Goal: Communication & Community: Ask a question

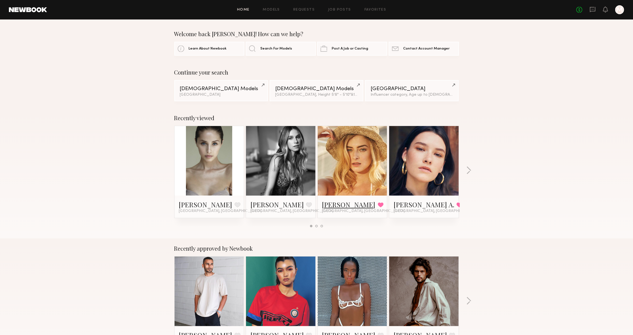
click at [325, 206] on link "[PERSON_NAME]" at bounding box center [348, 204] width 53 height 9
click at [590, 10] on icon at bounding box center [593, 9] width 6 height 5
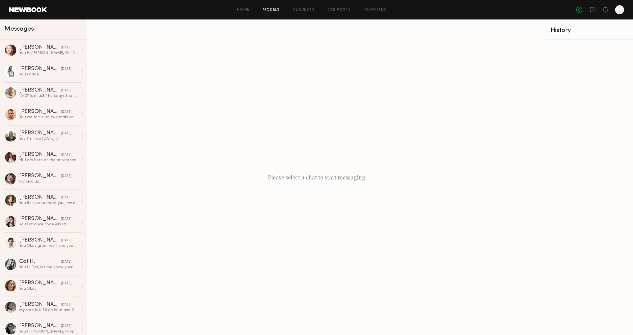
click at [275, 10] on link "Models" at bounding box center [271, 10] width 17 height 4
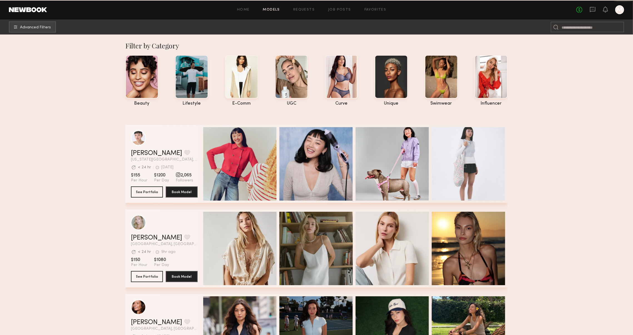
click at [589, 13] on link at bounding box center [592, 9] width 6 height 7
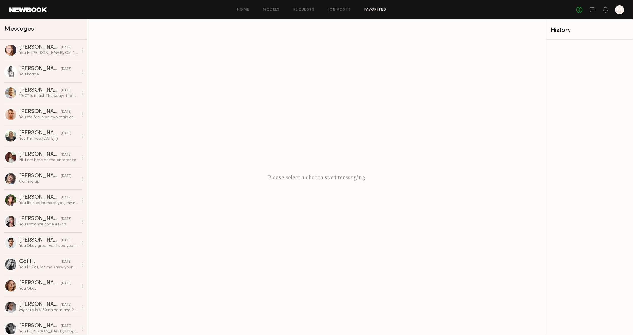
click at [363, 8] on div "Home Models Requests Job Posts Favorites Sign Out No fees up to $5,000 M" at bounding box center [335, 9] width 577 height 9
click at [369, 11] on link "Favorites" at bounding box center [375, 10] width 22 height 4
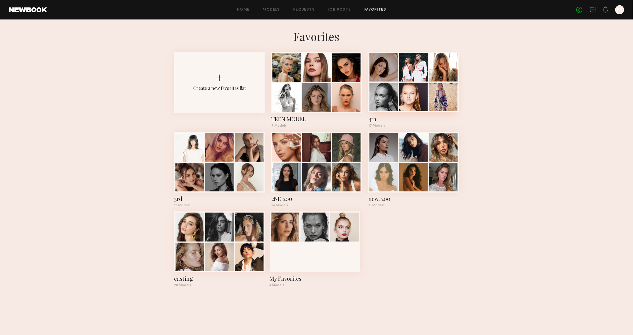
click at [379, 77] on div at bounding box center [383, 67] width 29 height 29
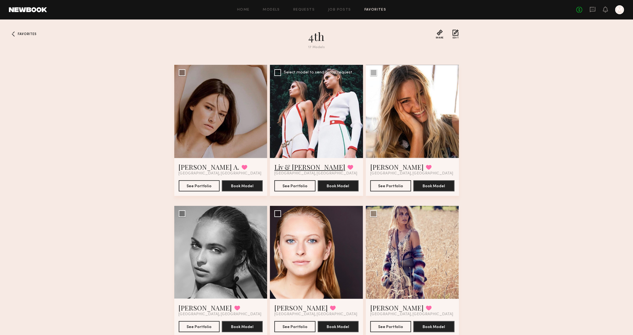
click at [290, 166] on link "Liv & [PERSON_NAME]" at bounding box center [309, 166] width 71 height 9
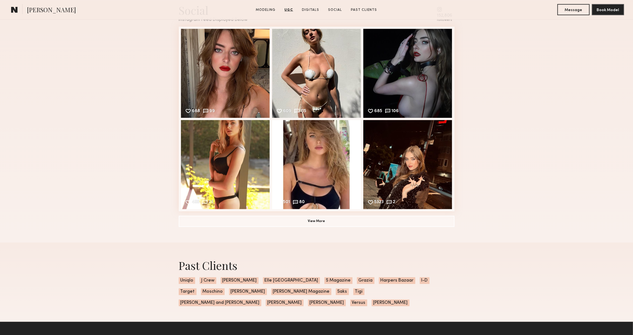
scroll to position [766, 0]
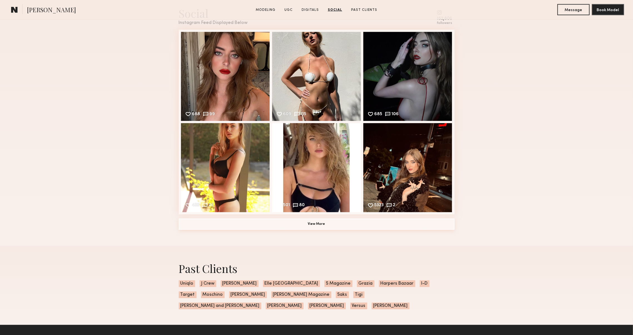
click at [250, 229] on button "View More" at bounding box center [317, 223] width 276 height 11
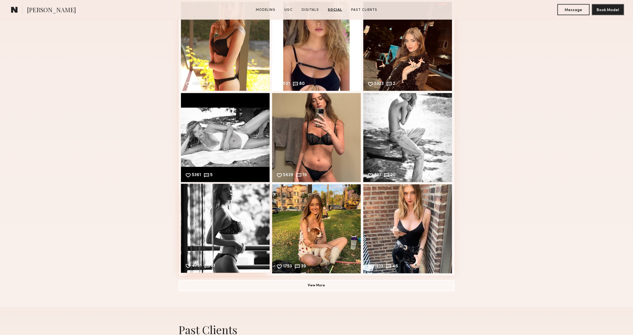
scroll to position [894, 0]
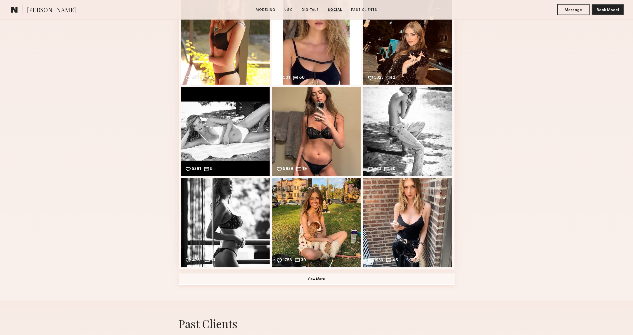
click at [259, 275] on button "View More" at bounding box center [317, 278] width 276 height 11
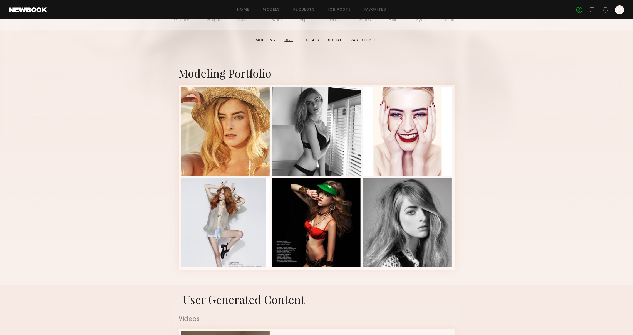
scroll to position [75, 0]
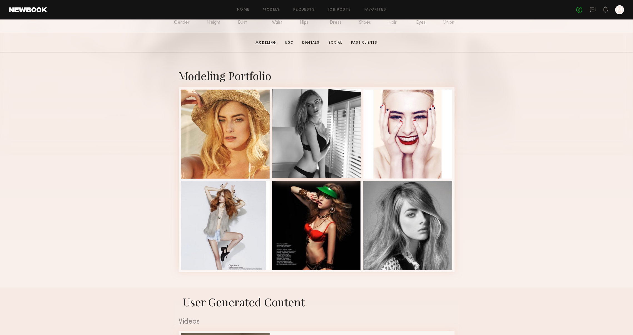
click at [328, 138] on div at bounding box center [316, 133] width 89 height 89
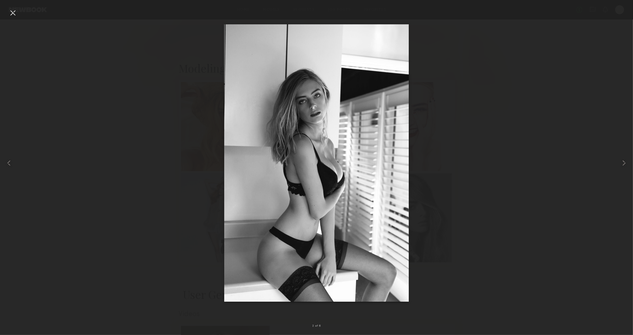
scroll to position [84, 0]
click at [15, 169] on div at bounding box center [12, 163] width 25 height 308
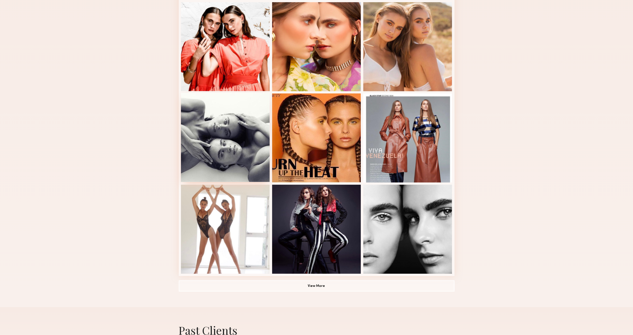
scroll to position [243, 0]
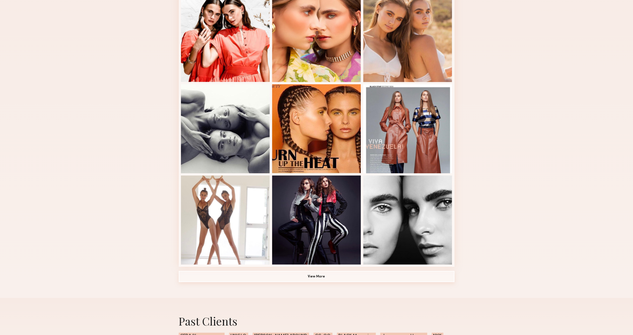
click at [220, 277] on button "View More" at bounding box center [317, 276] width 276 height 11
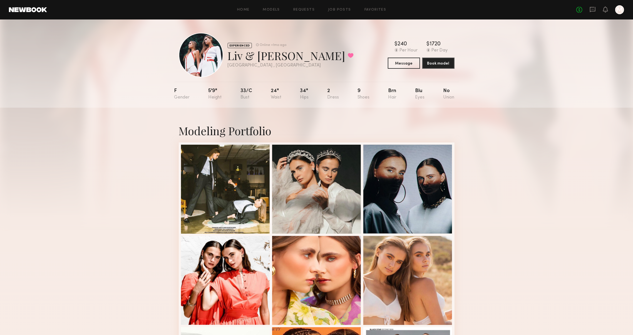
scroll to position [0, 0]
click at [411, 68] on button "Message" at bounding box center [404, 62] width 32 height 11
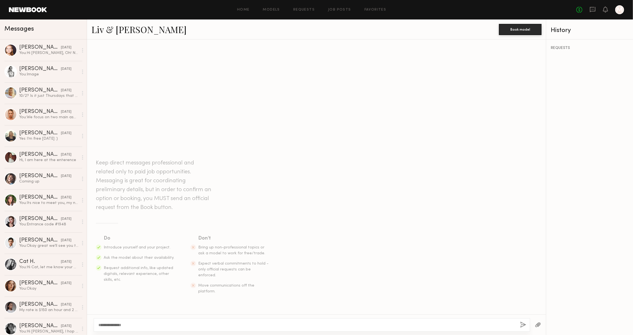
type textarea "**********"
click at [520, 327] on button "button" at bounding box center [523, 324] width 6 height 7
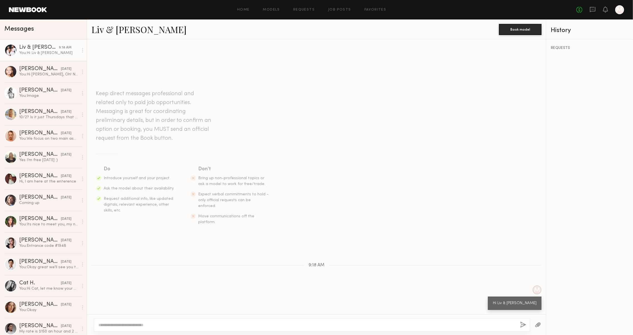
click at [481, 328] on div at bounding box center [312, 324] width 436 height 13
click at [473, 325] on textarea at bounding box center [304, 325] width 413 height 6
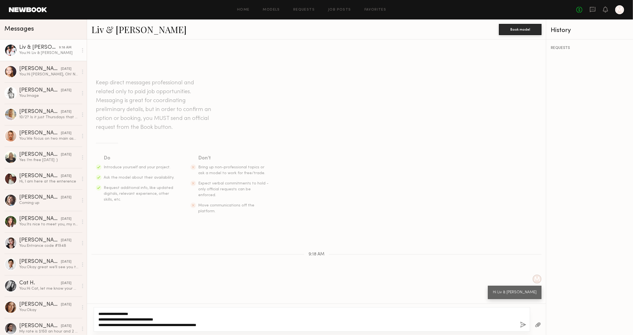
type textarea "**********"
click at [520, 322] on button "button" at bounding box center [523, 324] width 6 height 7
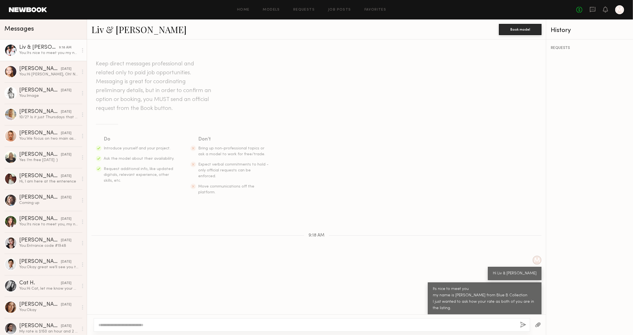
click at [136, 36] on div "Liv & Maddie M. Book model" at bounding box center [316, 29] width 459 height 20
click at [131, 28] on link "Liv & Maddie M." at bounding box center [138, 29] width 95 height 12
click at [179, 322] on textarea at bounding box center [304, 325] width 413 height 6
type textarea "**********"
click at [522, 323] on button "button" at bounding box center [523, 324] width 6 height 7
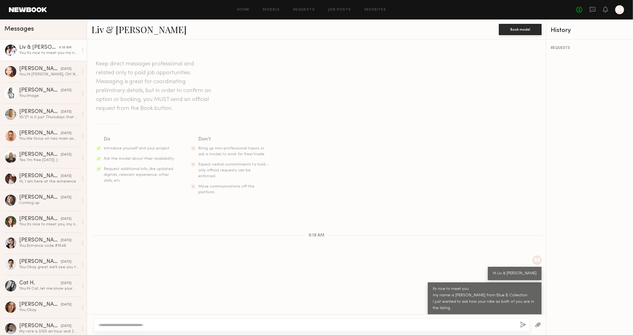
scroll to position [11, 0]
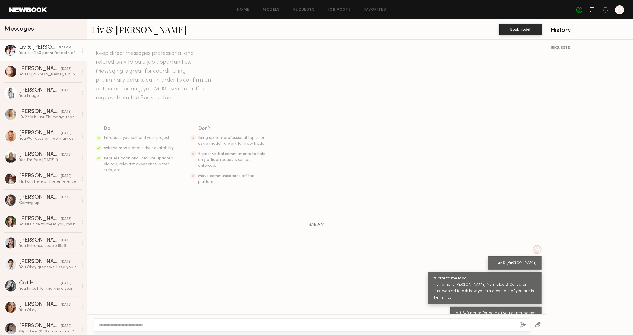
click at [589, 9] on icon at bounding box center [592, 9] width 6 height 6
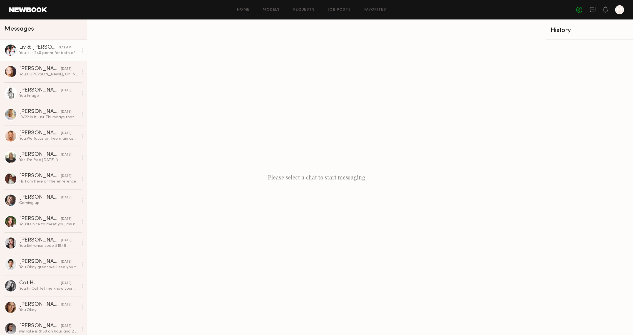
click at [59, 51] on div "You: is it 240 per hr for both of you or per person" at bounding box center [48, 52] width 59 height 5
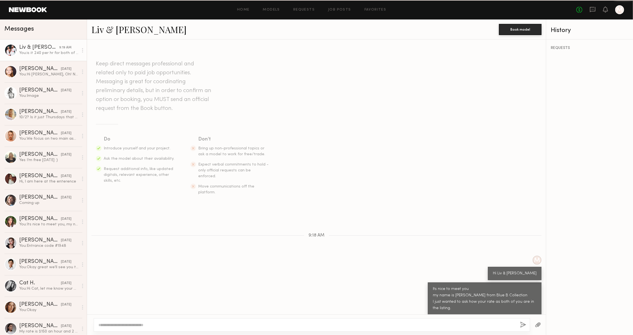
scroll to position [11, 0]
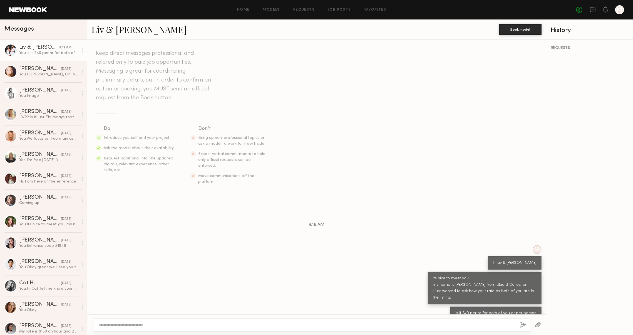
click at [107, 28] on link "Liv & Maddie M." at bounding box center [138, 29] width 95 height 12
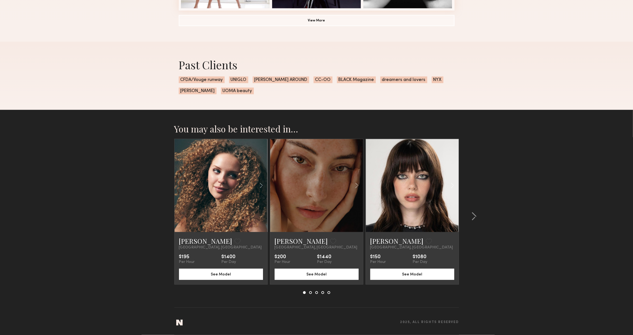
scroll to position [499, 0]
click at [382, 240] on link "[PERSON_NAME]" at bounding box center [396, 240] width 53 height 9
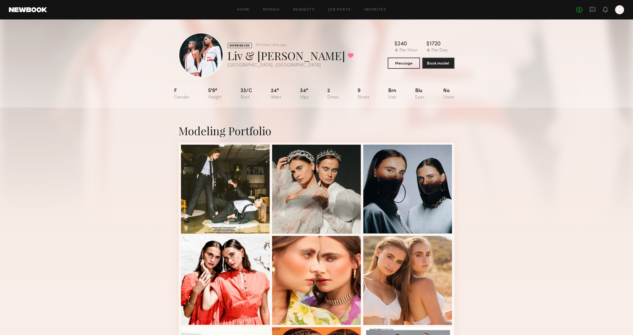
scroll to position [0, 0]
click at [589, 11] on icon at bounding box center [592, 9] width 6 height 6
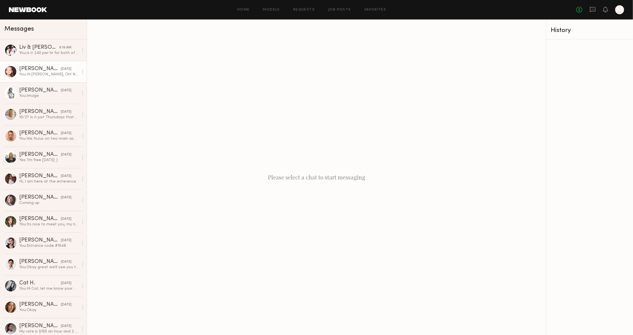
click at [28, 79] on link "Savanna G. yesterday You: Hi Savanna, Oh! No. I hope you recover soon, as soon …" at bounding box center [43, 71] width 87 height 21
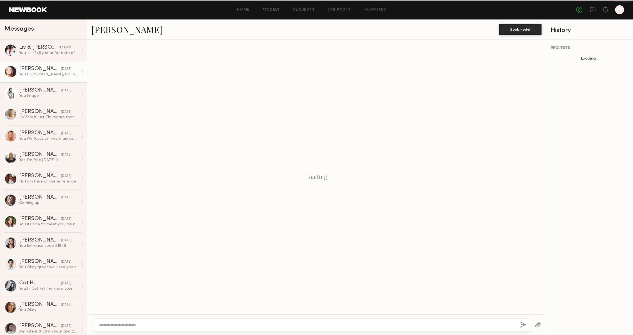
scroll to position [151, 0]
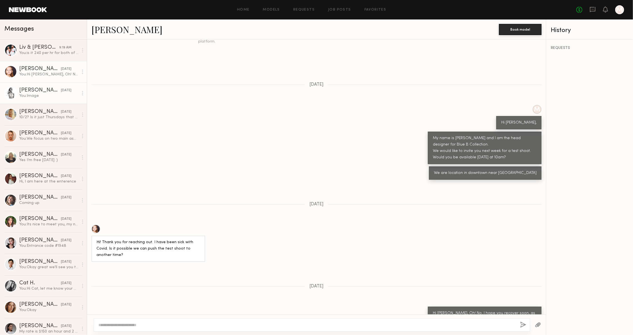
click at [53, 98] on link "Stacey G. 09/16/2025 You: Image" at bounding box center [43, 92] width 87 height 21
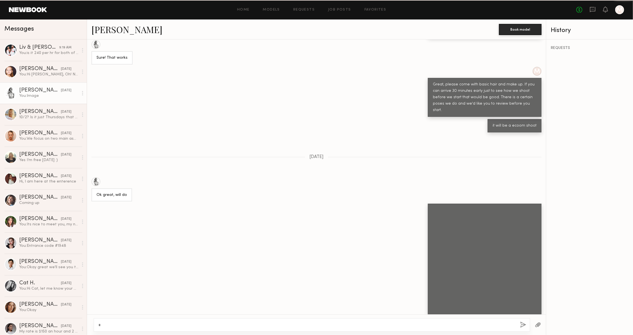
scroll to position [588, 0]
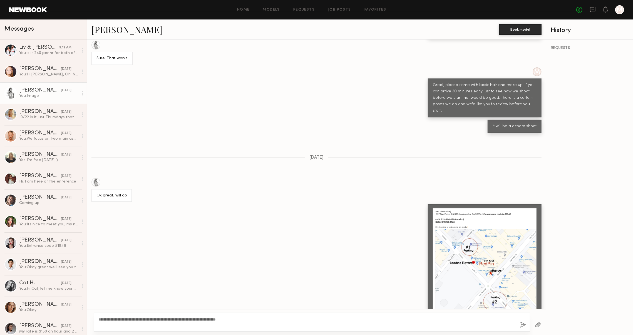
type textarea "**********"
click at [520, 326] on button "button" at bounding box center [523, 324] width 6 height 7
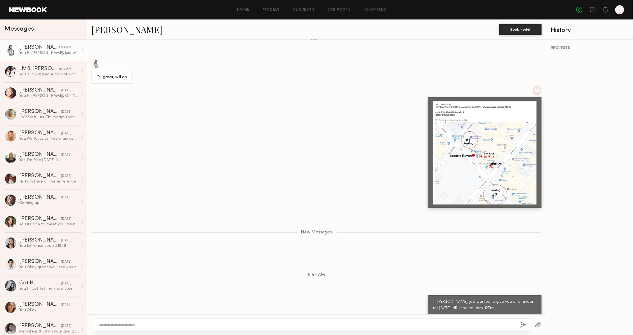
click at [494, 322] on textarea at bounding box center [304, 325] width 413 height 6
type textarea "**********"
click at [520, 321] on button "button" at bounding box center [523, 324] width 6 height 7
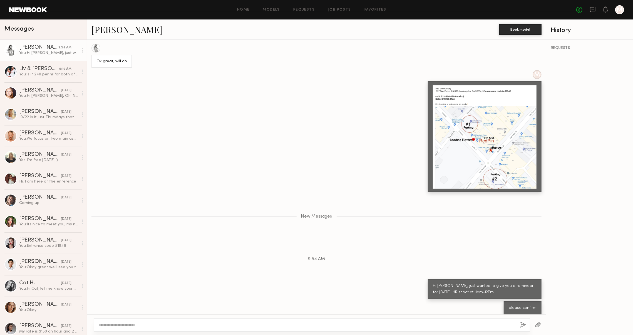
scroll to position [722, 0]
click at [27, 76] on div "You: is it 240 per hr for both of you or per person" at bounding box center [48, 74] width 59 height 5
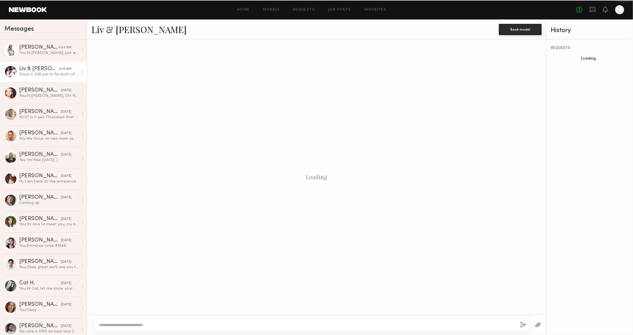
scroll to position [11, 0]
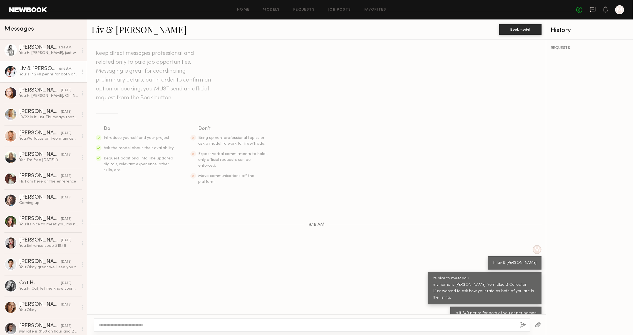
click at [589, 9] on icon at bounding box center [592, 9] width 6 height 6
